Goal: Use online tool/utility

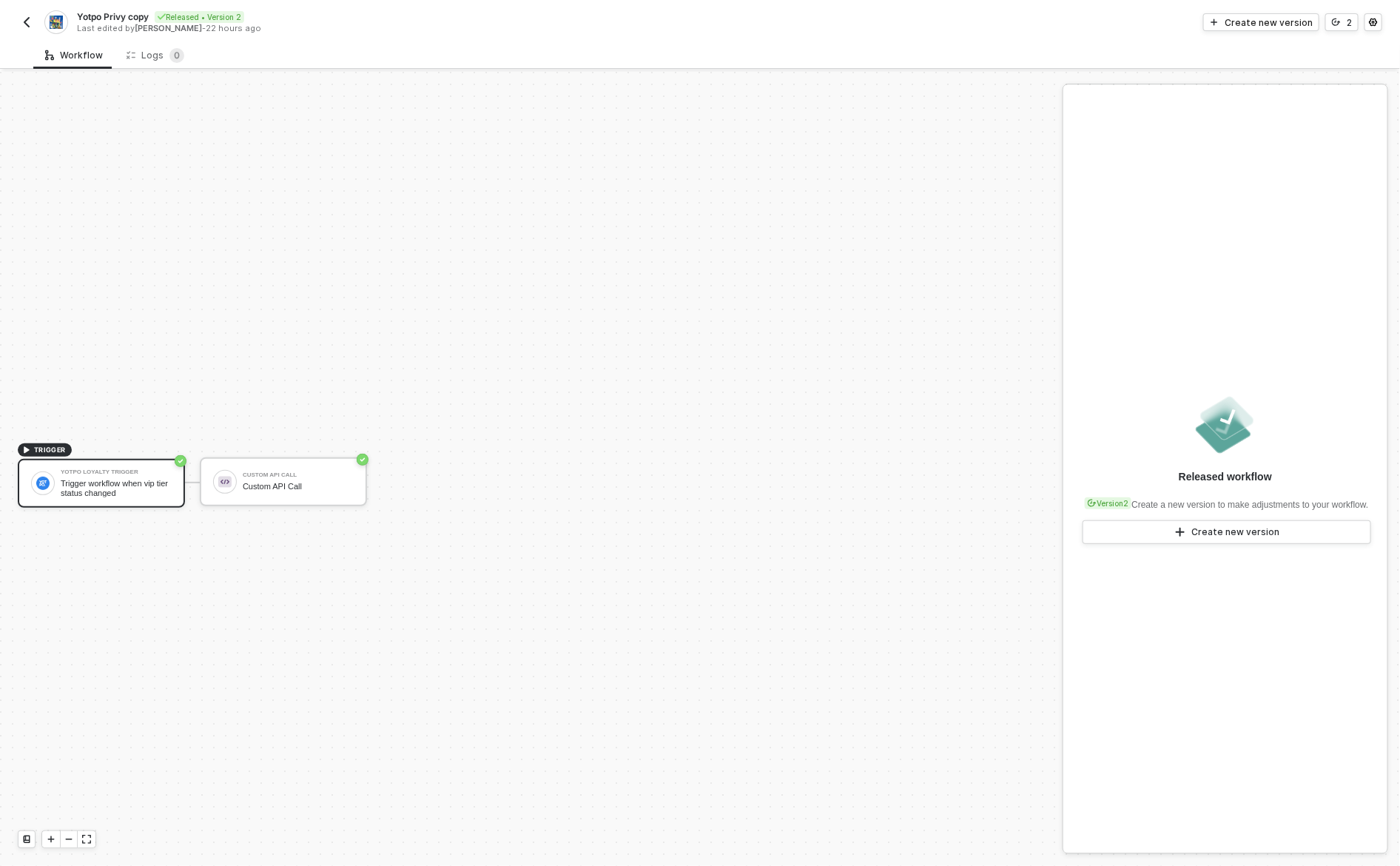
scroll to position [28, 0]
